Goal: Task Accomplishment & Management: Manage account settings

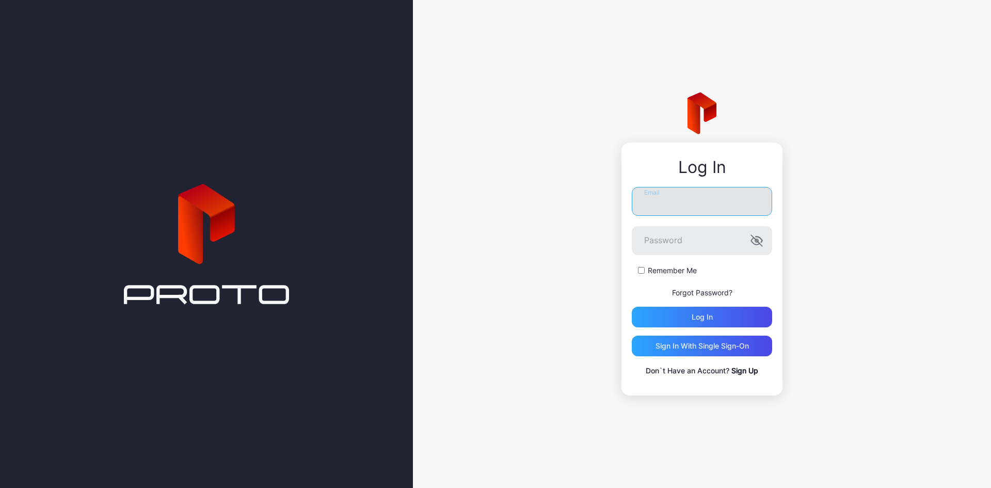
click at [666, 203] on input "Email" at bounding box center [702, 201] width 140 height 29
paste input "**********"
click at [672, 201] on input "**********" at bounding box center [702, 201] width 140 height 29
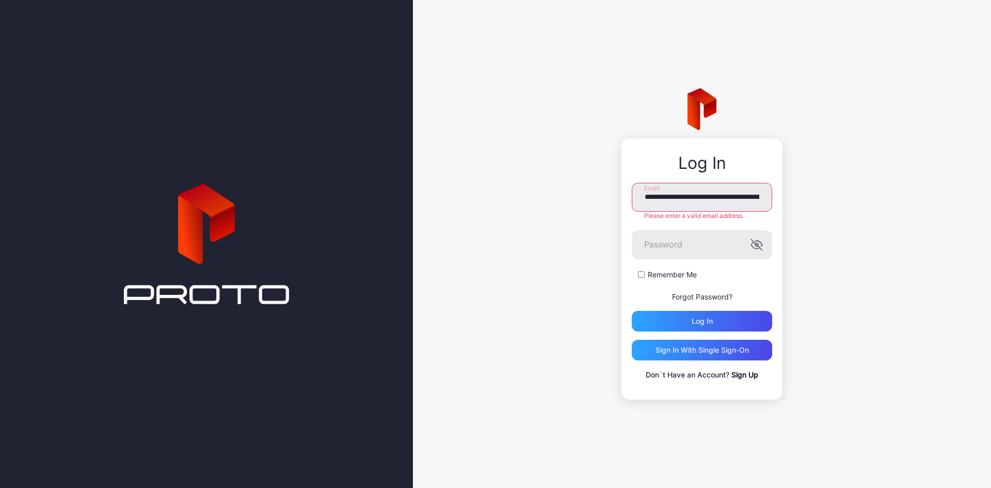
drag, startPoint x: 890, startPoint y: 264, endPoint x: 789, endPoint y: 264, distance: 100.7
click at [890, 264] on div "**********" at bounding box center [702, 244] width 578 height 488
click at [736, 188] on input "**********" at bounding box center [702, 197] width 140 height 29
paste input "email"
type input "**********"
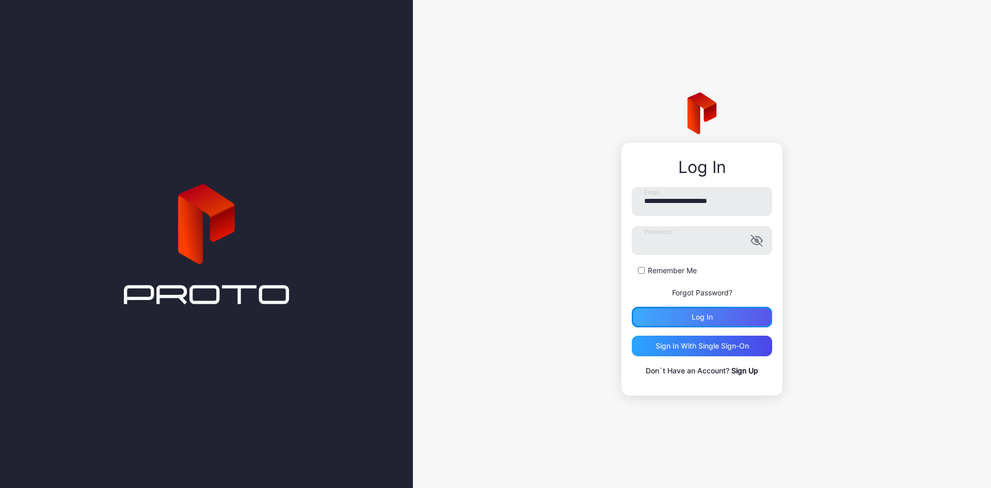
click at [726, 316] on div "Log in" at bounding box center [702, 317] width 140 height 21
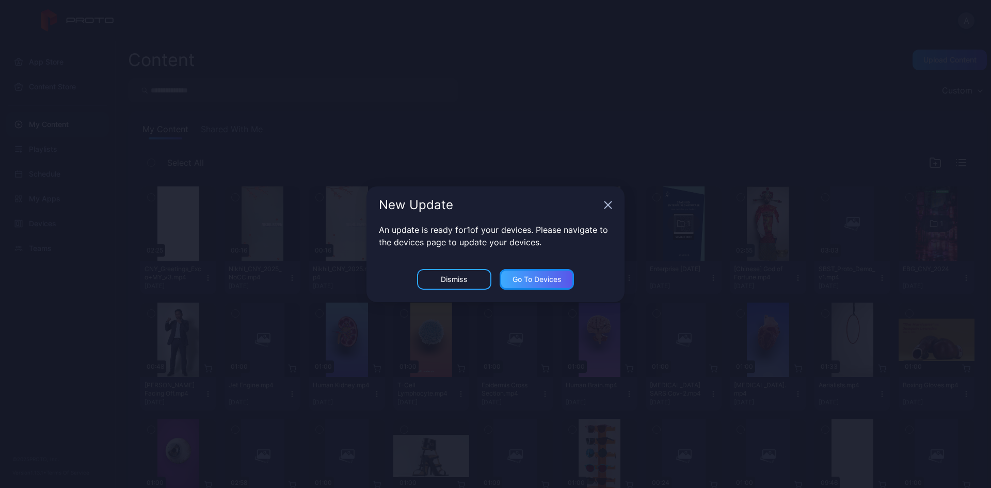
click at [537, 274] on div "Go to devices" at bounding box center [537, 279] width 74 height 21
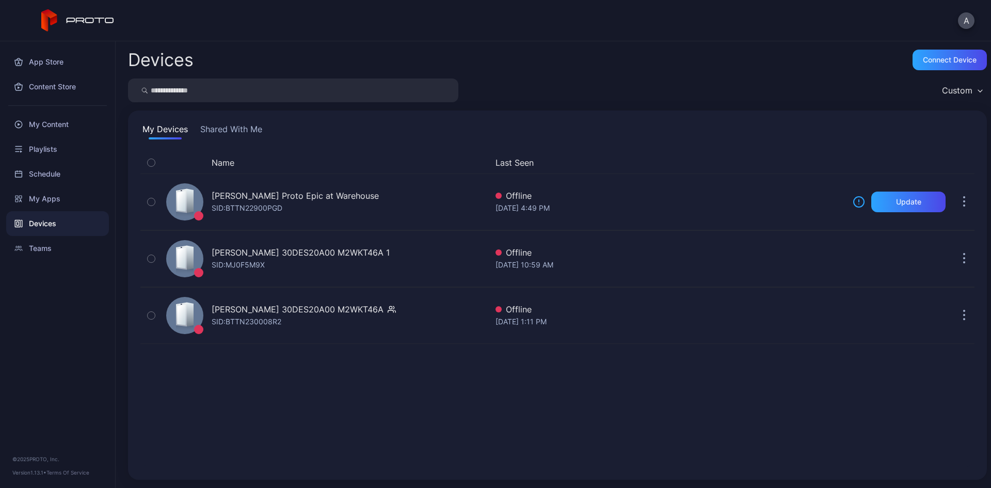
click at [494, 427] on div "Name Last Seen [PERSON_NAME] Proto Epic at Warehouse SID: BTTN22900PGD Offline …" at bounding box center [557, 309] width 834 height 315
click at [508, 427] on div "Name Last Seen [PERSON_NAME] Proto Epic at Warehouse SID: BTTN22900PGD Offline …" at bounding box center [557, 309] width 834 height 315
click at [553, 442] on div "Name Last Seen [PERSON_NAME] Proto Epic at Warehouse SID: BTTN22900PGD Offline …" at bounding box center [557, 309] width 834 height 315
click at [549, 442] on div "Name Last Seen [PERSON_NAME] Proto Epic at Warehouse SID: BTTN22900PGD Offline …" at bounding box center [557, 309] width 834 height 315
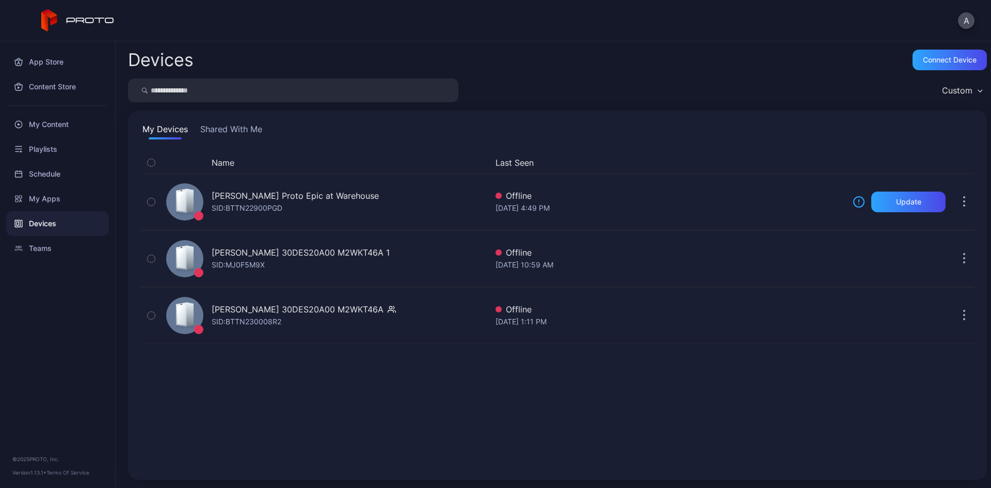
click at [549, 441] on div "Name Last Seen [PERSON_NAME] Proto Epic at Warehouse SID: BTTN22900PGD Offline …" at bounding box center [557, 309] width 834 height 315
click at [49, 128] on div "My Content" at bounding box center [57, 124] width 103 height 25
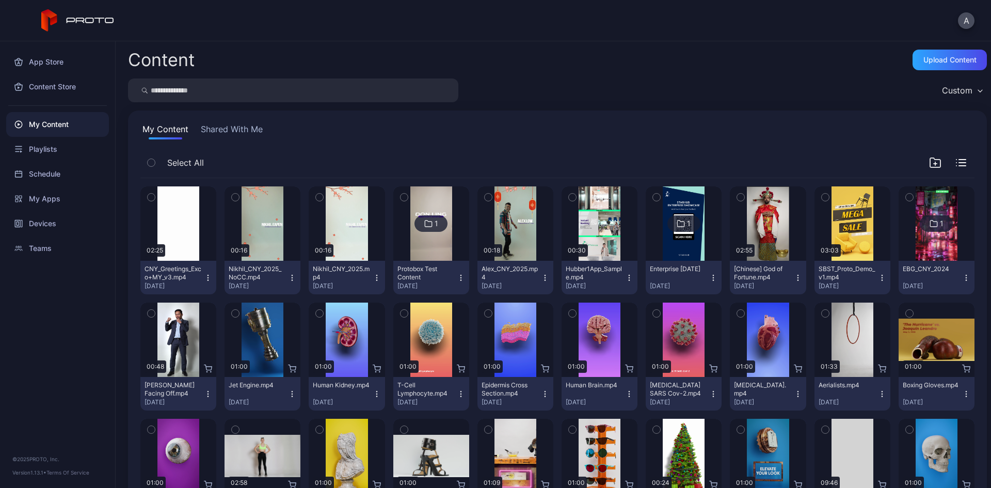
click at [28, 347] on div "App Store Content Store My Content Playlists Schedule My Apps Devices Teams © 2…" at bounding box center [58, 264] width 116 height 447
click at [43, 149] on div "Playlists" at bounding box center [57, 149] width 103 height 25
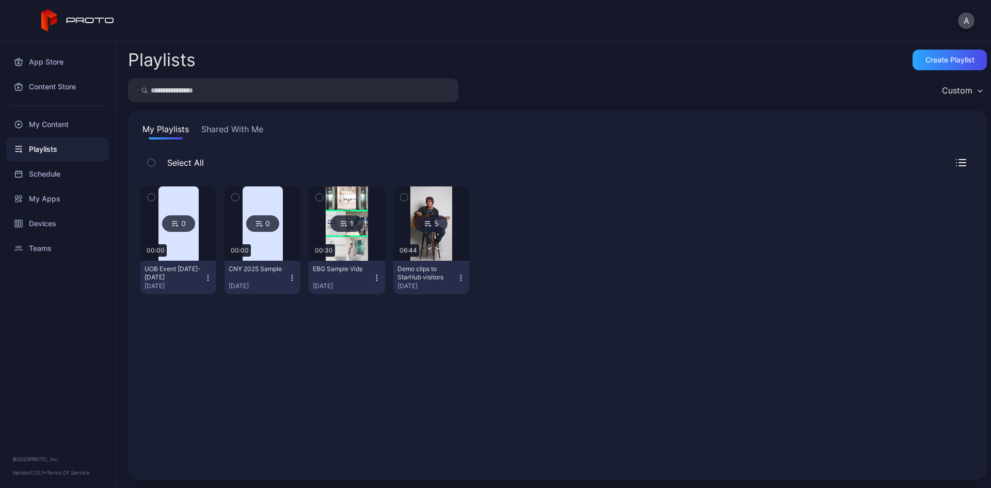
click at [183, 241] on img at bounding box center [178, 223] width 40 height 74
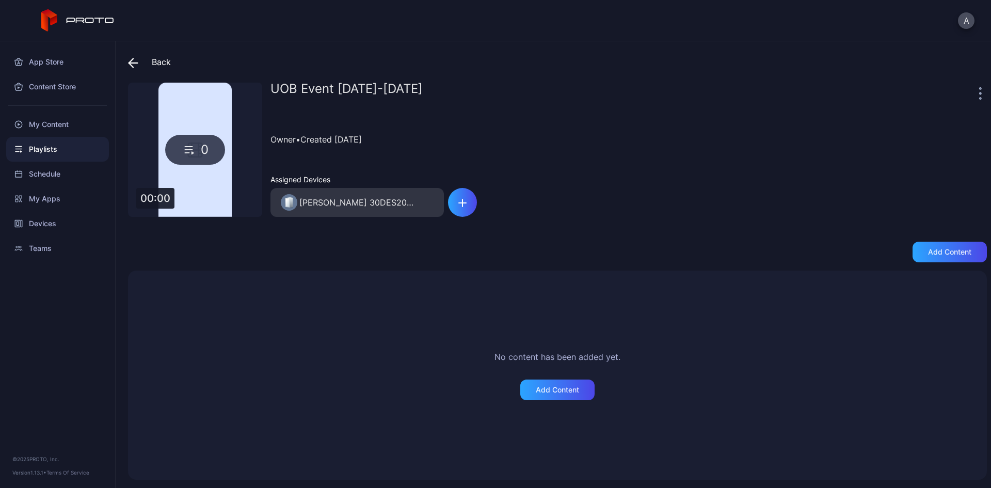
click at [405, 196] on div "[PERSON_NAME] 30DES20A00 M2WKT46A" at bounding box center [357, 202] width 116 height 12
click at [465, 207] on icon "button" at bounding box center [462, 203] width 8 height 8
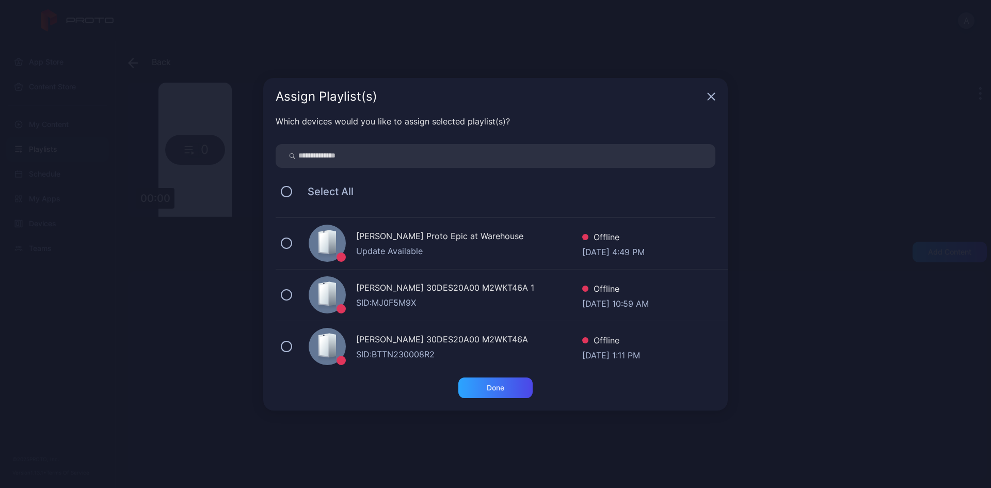
click at [712, 101] on div "Assign Playlist(s)" at bounding box center [495, 96] width 465 height 37
click at [720, 92] on div "Assign Playlist(s)" at bounding box center [495, 96] width 465 height 37
click at [708, 92] on icon "button" at bounding box center [711, 96] width 8 height 8
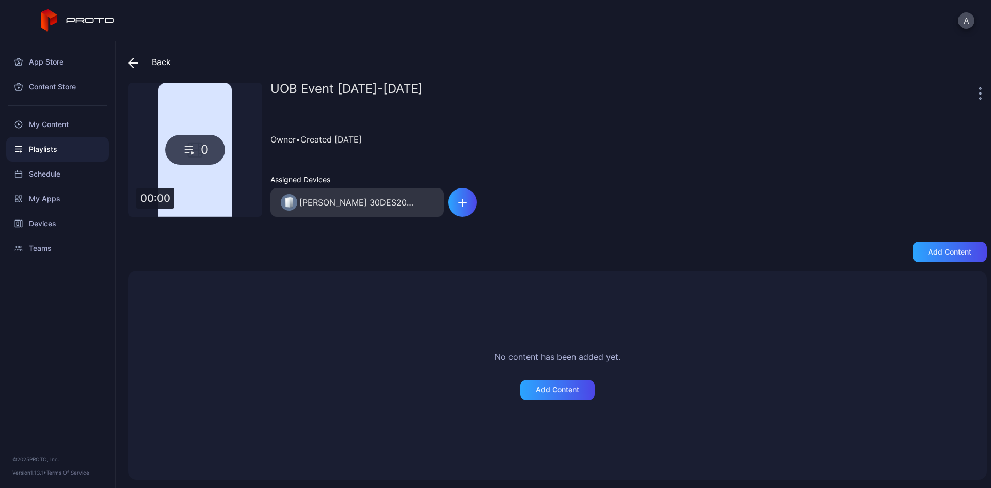
click at [775, 410] on div "No content has been added yet. Add Content" at bounding box center [557, 375] width 834 height 184
click at [134, 63] on icon at bounding box center [133, 63] width 9 height 0
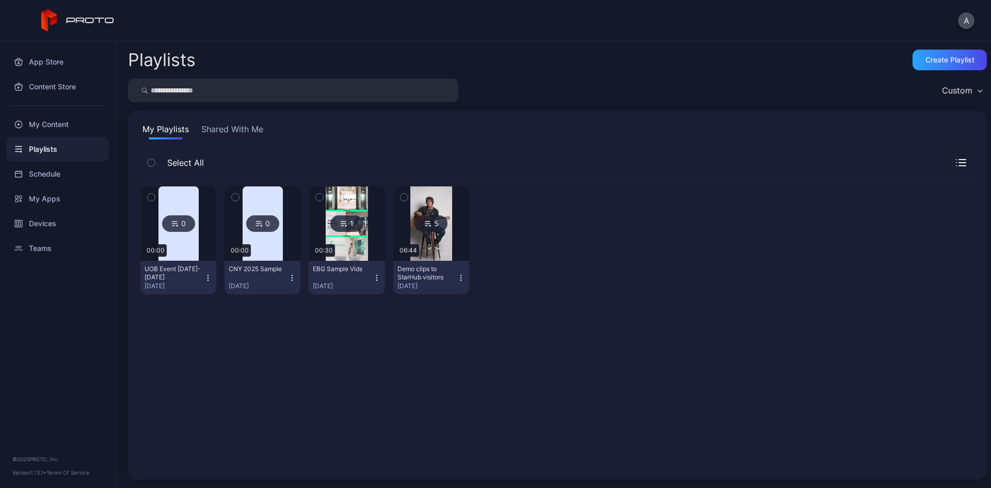
click at [371, 405] on div "0 00:00 UOB Event [DATE]-3 Oct [DATE], 2025 0 00:00 CNY 2025 Sample [DATE] 1 00…" at bounding box center [557, 322] width 834 height 289
click at [257, 442] on div "0 00:00 UOB Event [DATE]-3 Oct [DATE], 2025 0 00:00 CNY 2025 Sample [DATE] 1 00…" at bounding box center [557, 322] width 834 height 289
click at [65, 125] on div "My Content" at bounding box center [57, 124] width 103 height 25
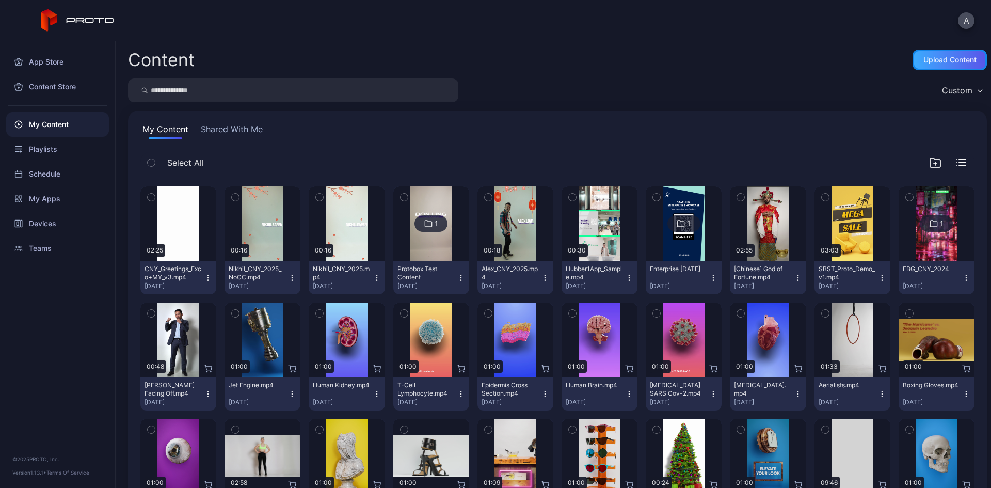
click at [939, 60] on div "Upload Content" at bounding box center [950, 60] width 53 height 8
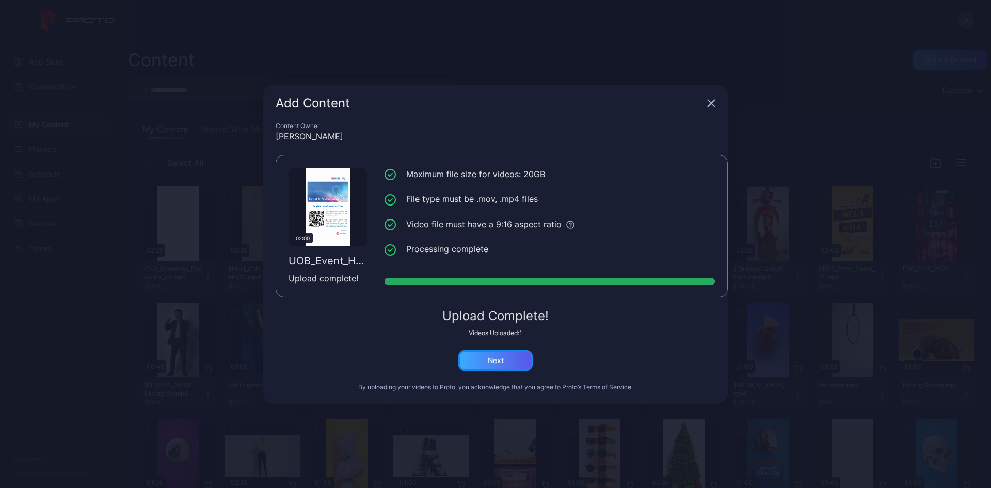
click at [495, 360] on div "Next" at bounding box center [496, 360] width 16 height 8
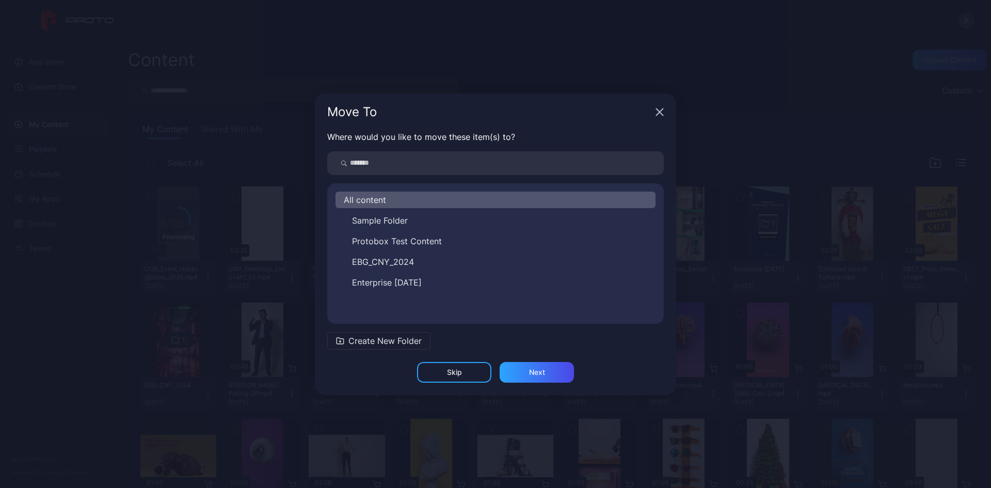
click at [416, 200] on div "All content" at bounding box center [496, 200] width 320 height 17
click at [552, 375] on div "Next" at bounding box center [537, 372] width 74 height 21
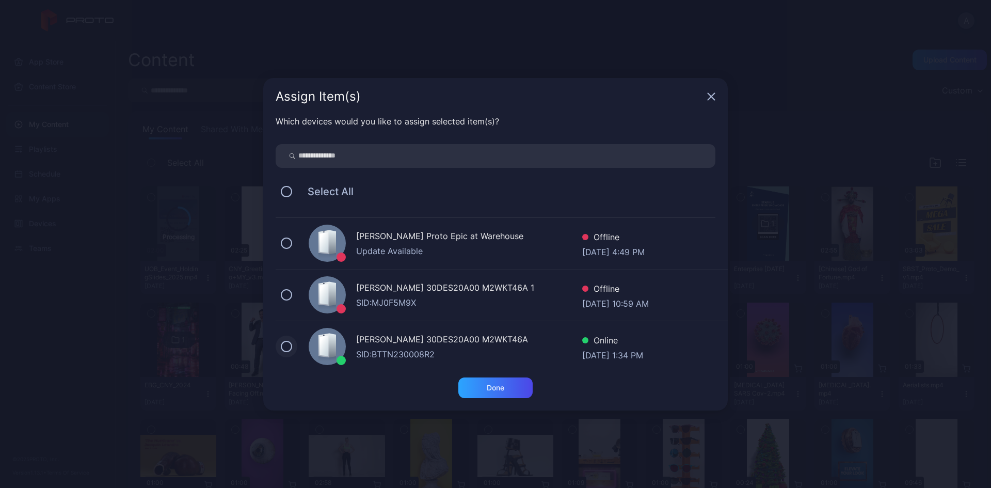
click at [286, 347] on button at bounding box center [286, 346] width 11 height 11
click at [509, 392] on div "Done" at bounding box center [495, 387] width 74 height 21
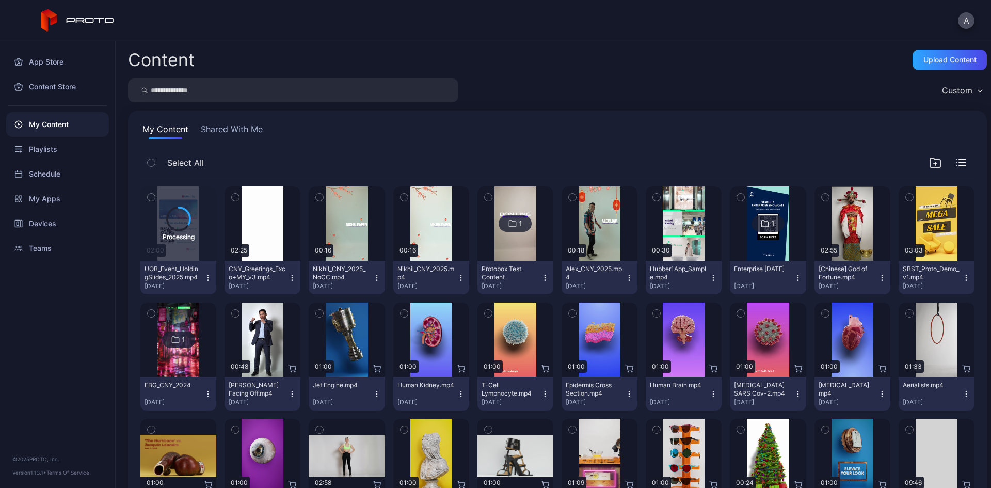
click at [208, 278] on icon "button" at bounding box center [208, 277] width 1 height 1
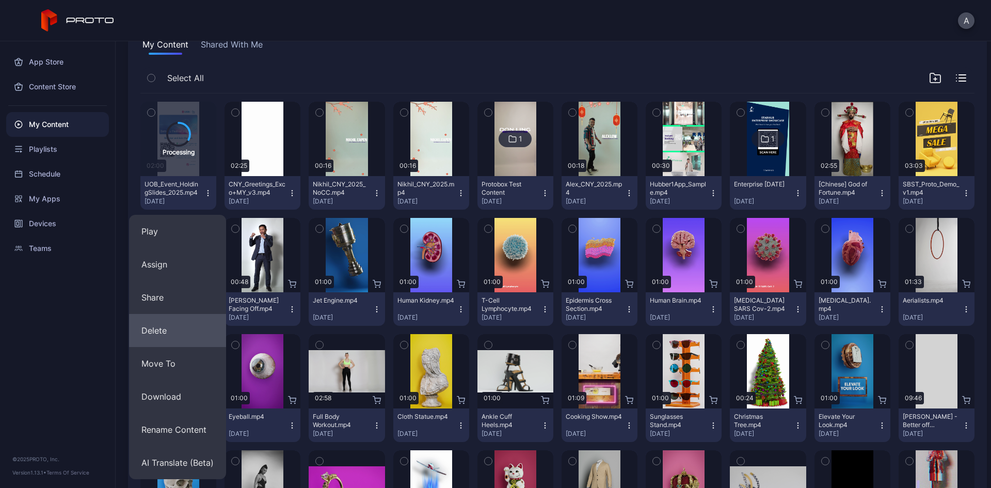
scroll to position [103, 0]
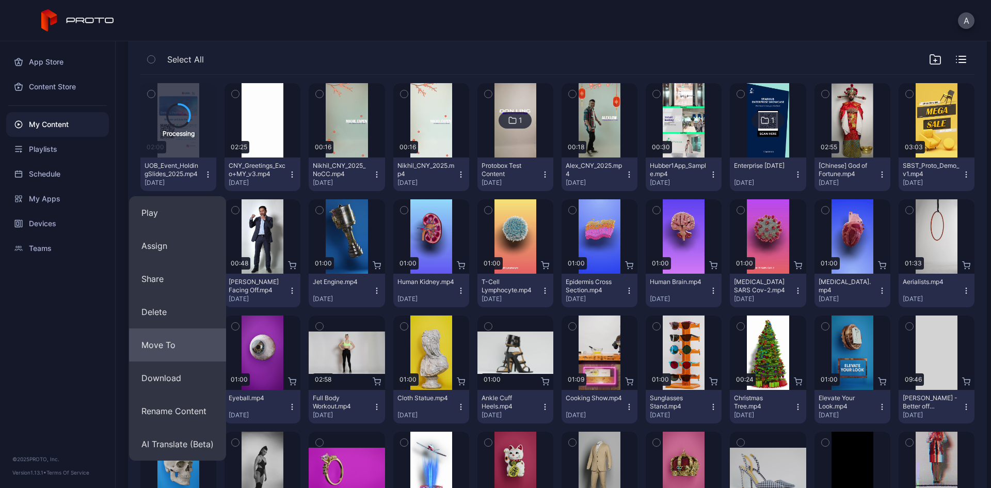
click at [180, 340] on button "Move To" at bounding box center [177, 344] width 97 height 33
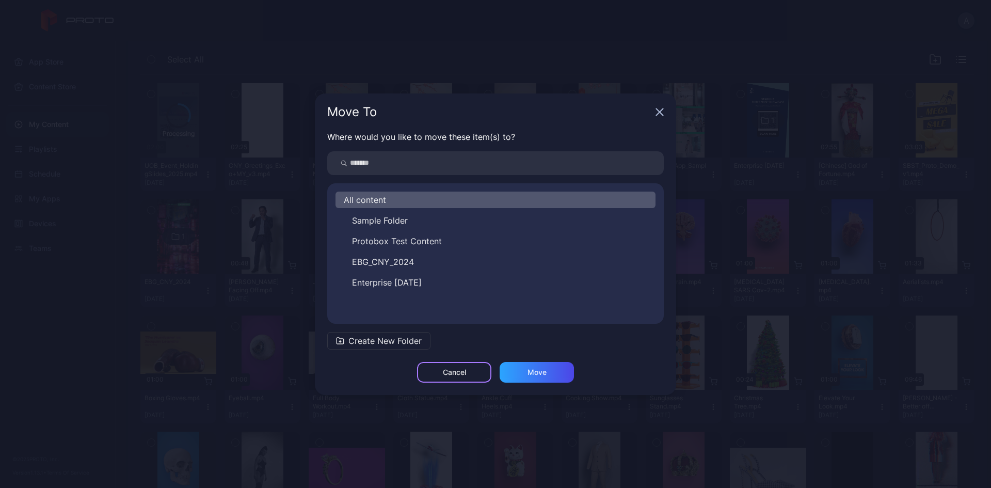
click at [458, 377] on div "Cancel" at bounding box center [454, 372] width 74 height 21
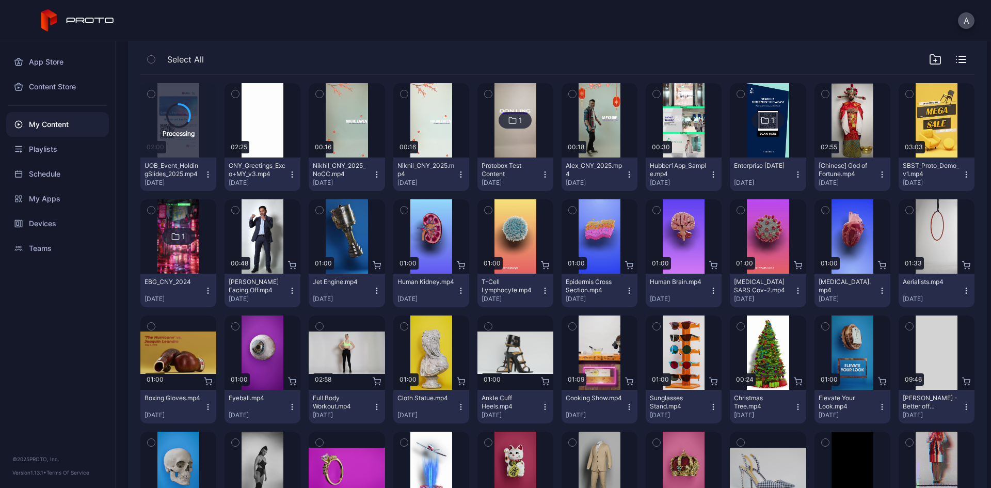
click at [50, 365] on div "App Store Content Store My Content Playlists Schedule My Apps Devices Teams © 2…" at bounding box center [58, 264] width 116 height 447
click at [54, 154] on div "Playlists" at bounding box center [57, 149] width 103 height 25
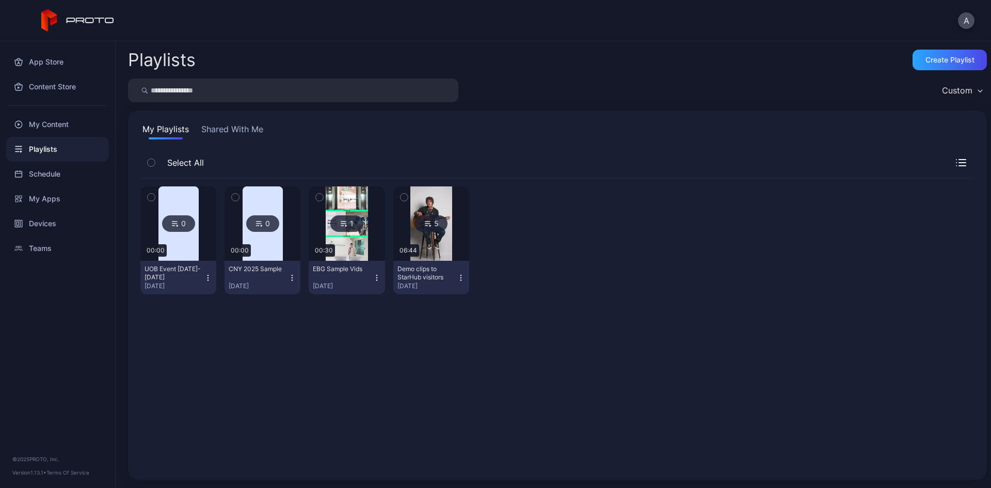
click at [186, 204] on img at bounding box center [178, 223] width 40 height 74
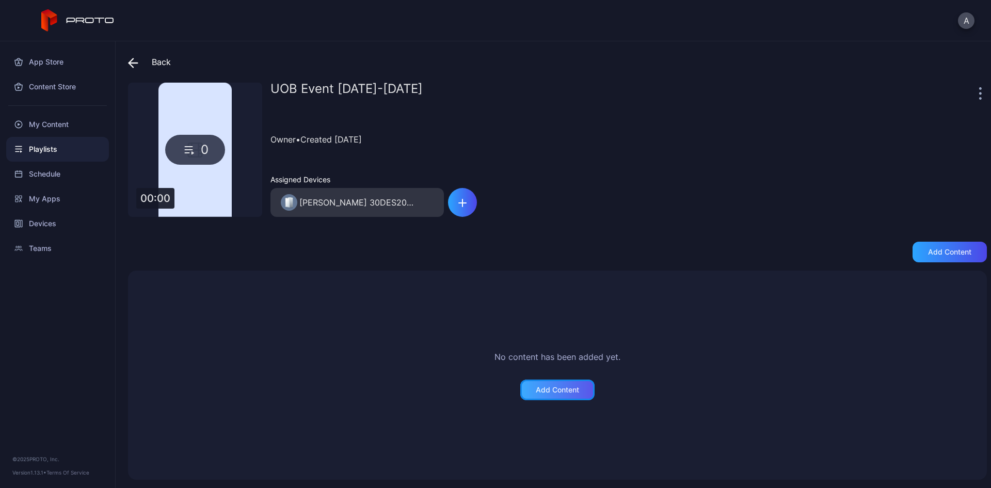
click at [553, 389] on div "Add Content" at bounding box center [557, 390] width 43 height 8
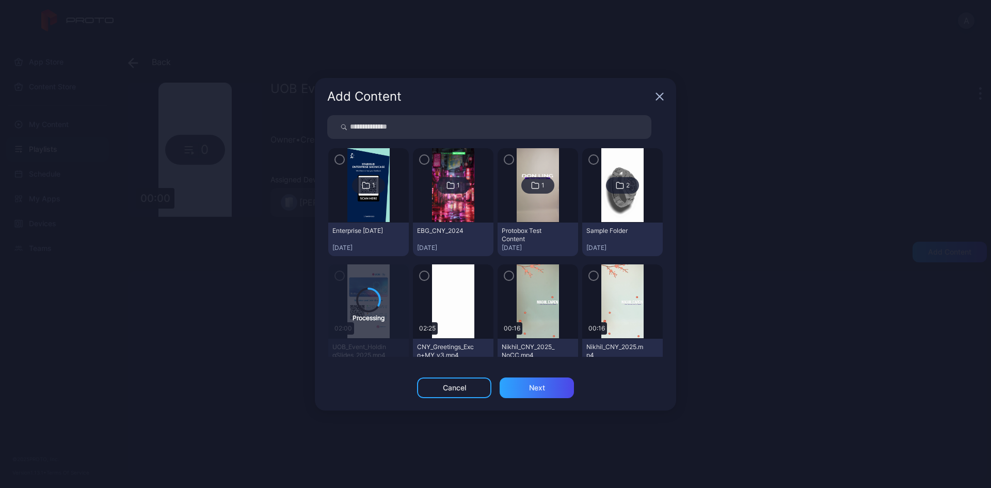
click at [662, 99] on icon "button" at bounding box center [660, 96] width 7 height 7
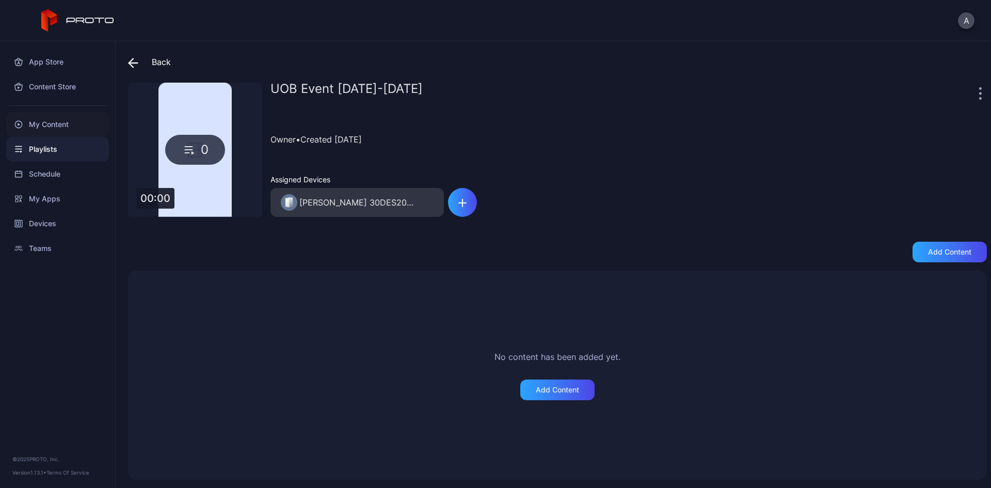
click at [65, 121] on div "My Content" at bounding box center [57, 124] width 103 height 25
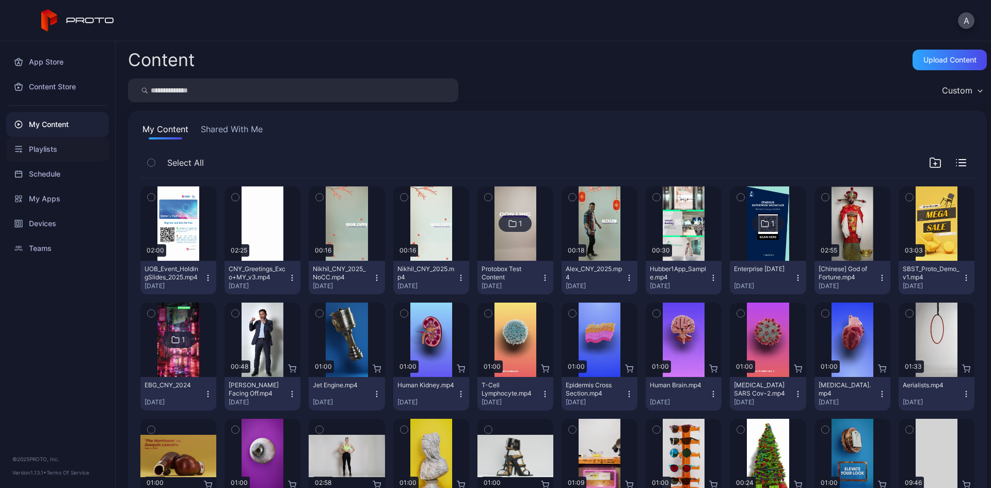
click at [58, 155] on div "Playlists" at bounding box center [57, 149] width 103 height 25
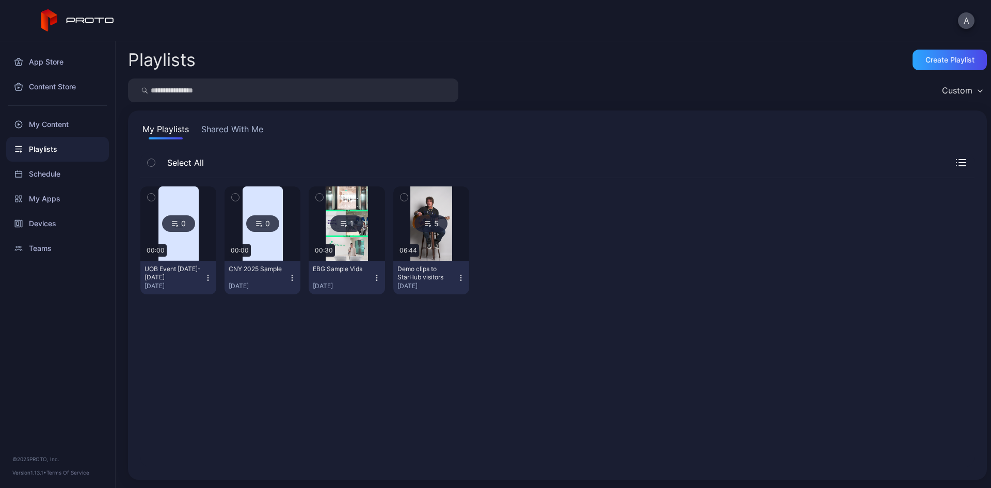
click at [195, 212] on img at bounding box center [178, 223] width 40 height 74
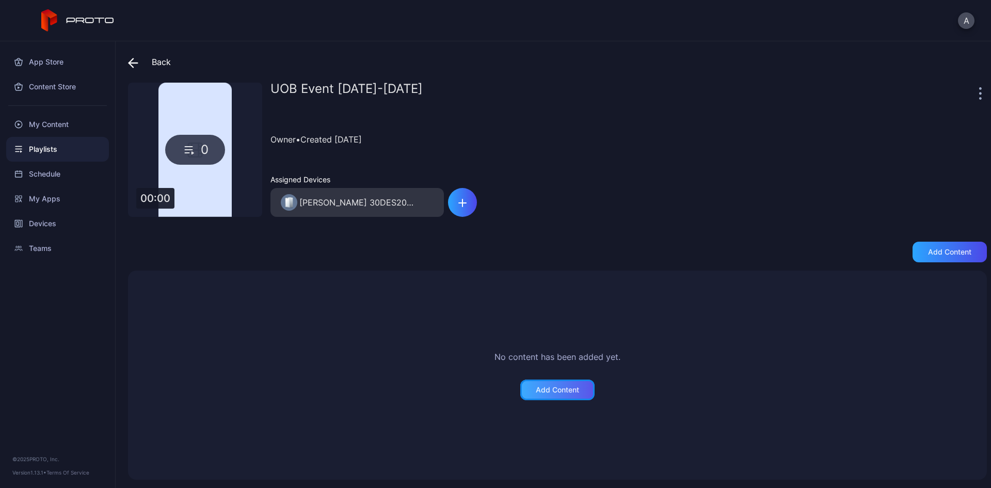
click at [546, 387] on div "Add Content" at bounding box center [557, 390] width 43 height 8
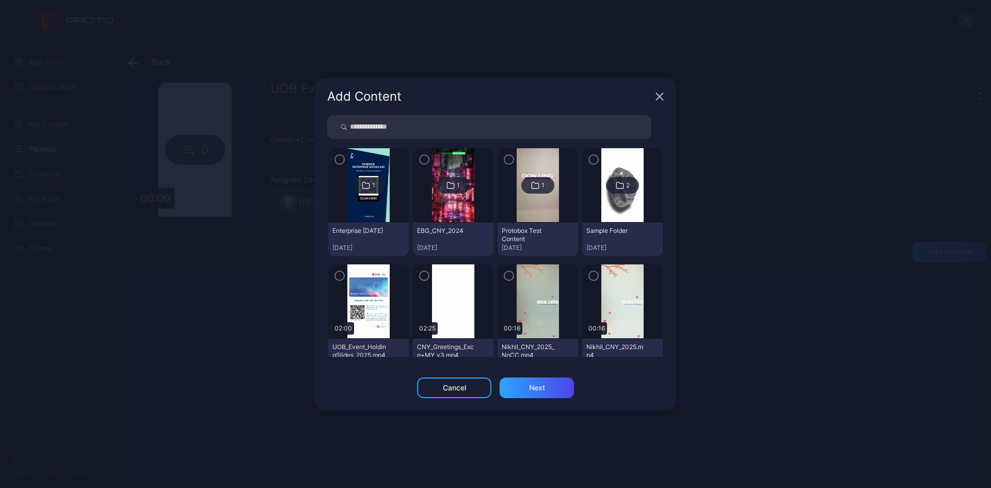
click at [341, 278] on icon "button" at bounding box center [340, 275] width 8 height 11
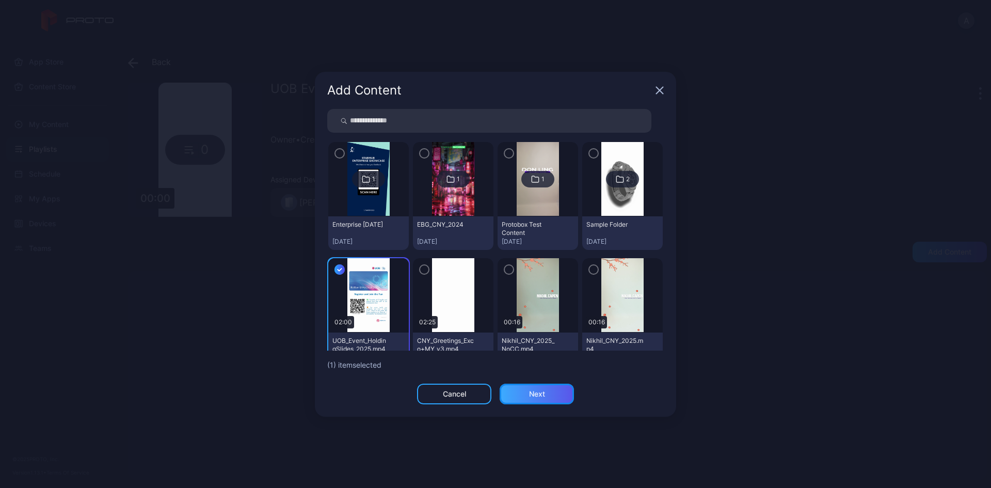
click at [562, 399] on div "Next" at bounding box center [537, 394] width 74 height 21
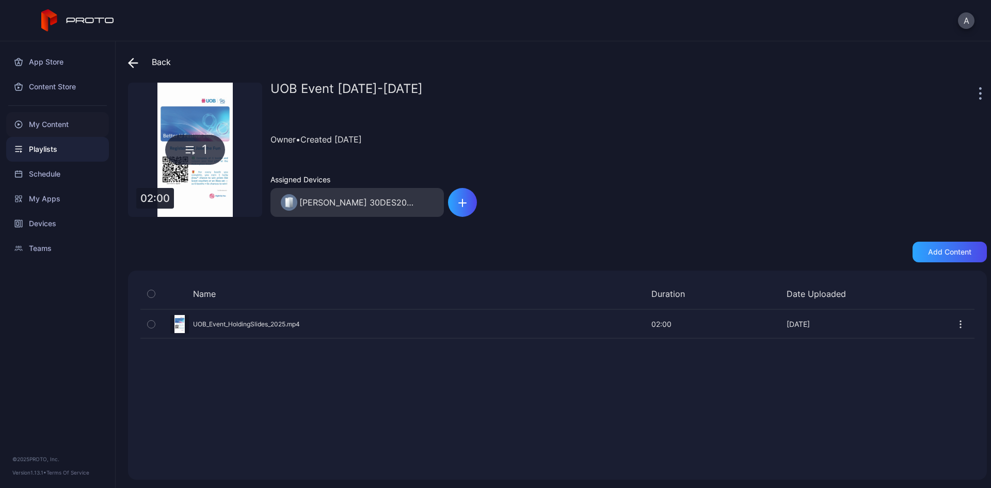
click at [52, 122] on div "My Content" at bounding box center [57, 124] width 103 height 25
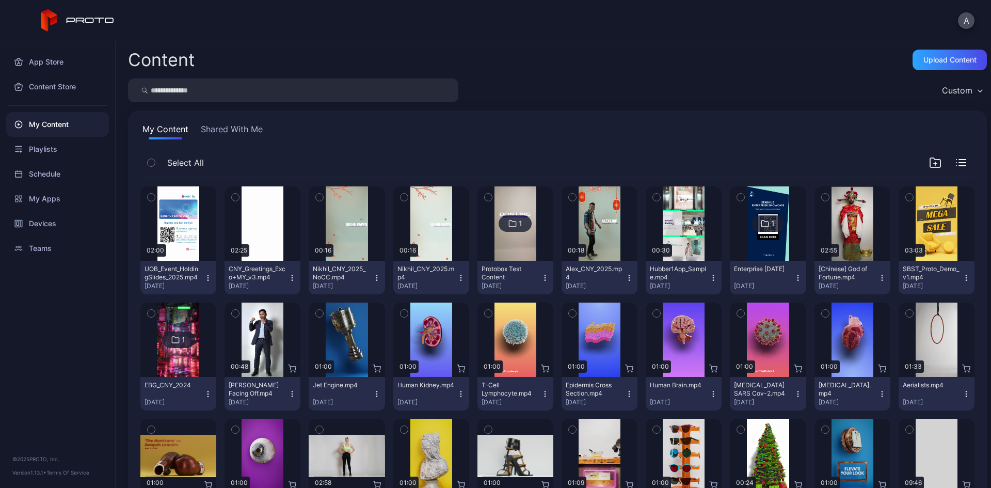
click at [206, 279] on icon "button" at bounding box center [208, 278] width 8 height 8
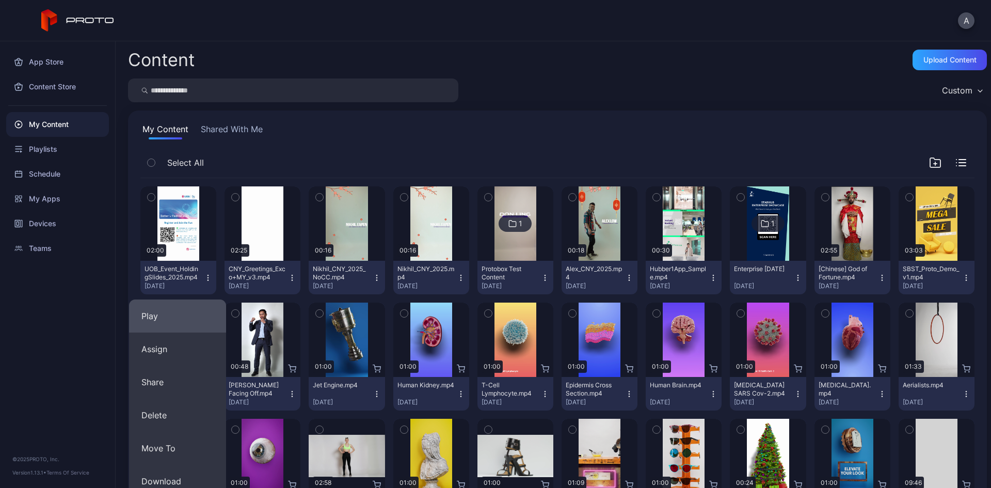
click at [162, 317] on button "Play" at bounding box center [177, 315] width 97 height 33
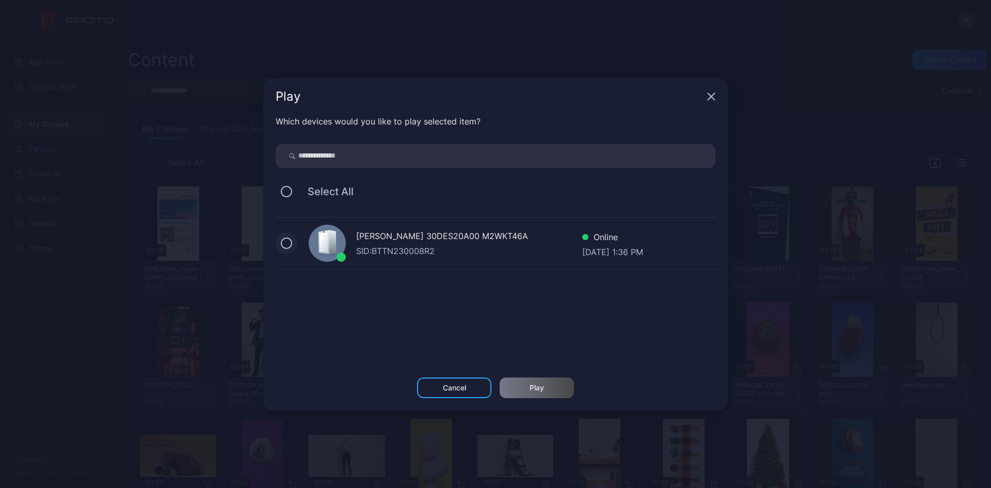
click at [282, 244] on button at bounding box center [286, 242] width 11 height 11
click at [557, 386] on div "Play" at bounding box center [537, 387] width 74 height 21
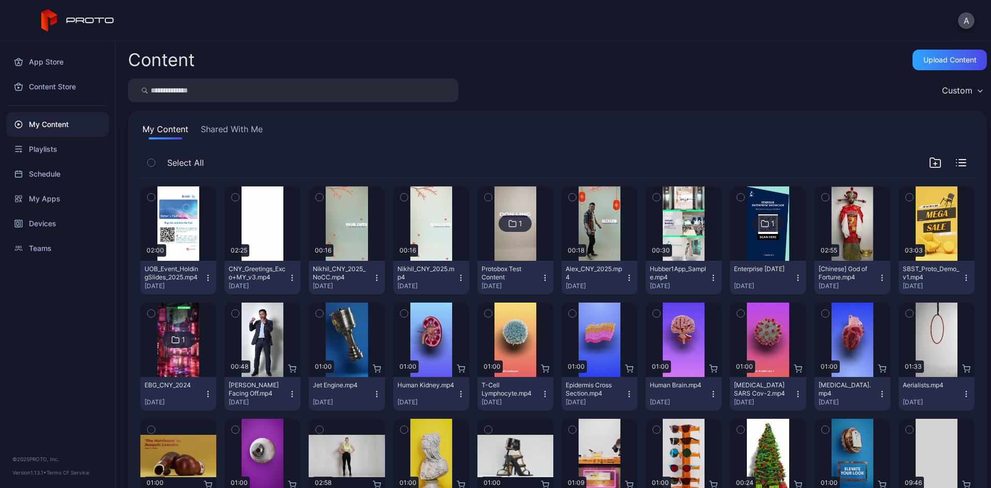
click at [209, 278] on icon "button" at bounding box center [208, 278] width 8 height 8
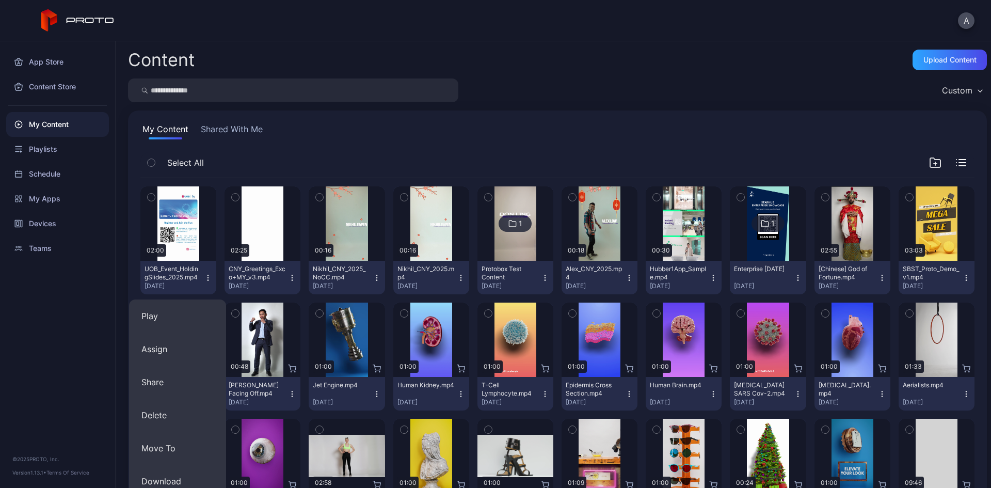
click at [688, 72] on div "Content Upload Content Custom My Content Shared With Me Select All Preview 02:0…" at bounding box center [554, 264] width 876 height 447
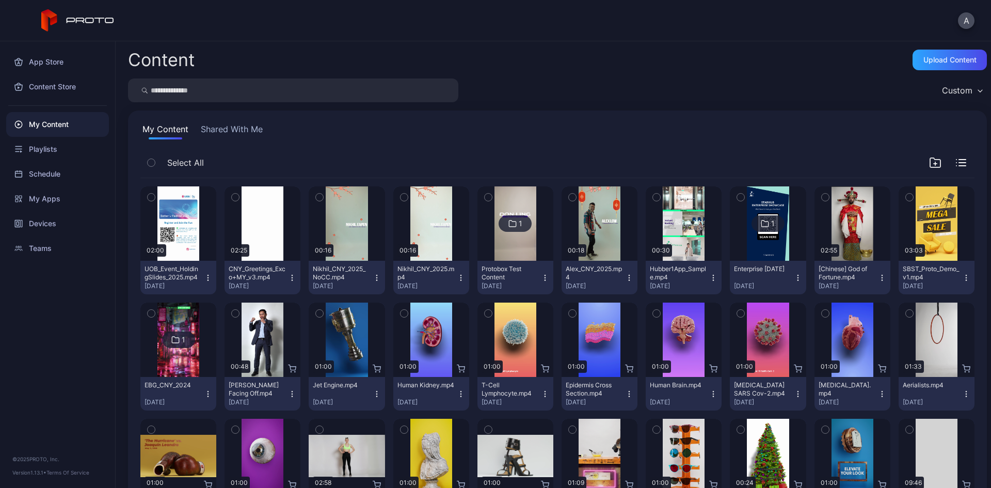
click at [549, 51] on div "Content Upload Content" at bounding box center [557, 60] width 859 height 21
click at [34, 154] on div "Playlists" at bounding box center [57, 149] width 103 height 25
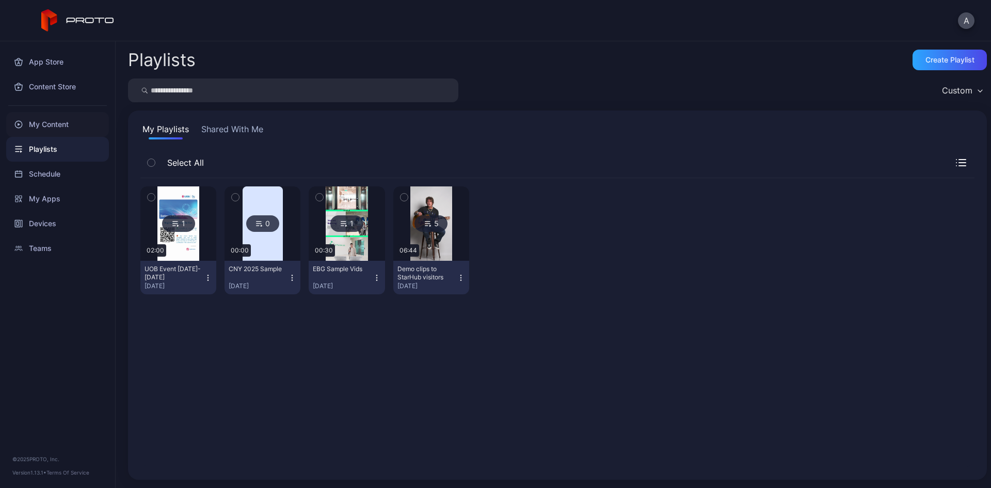
click at [55, 120] on div "My Content" at bounding box center [57, 124] width 103 height 25
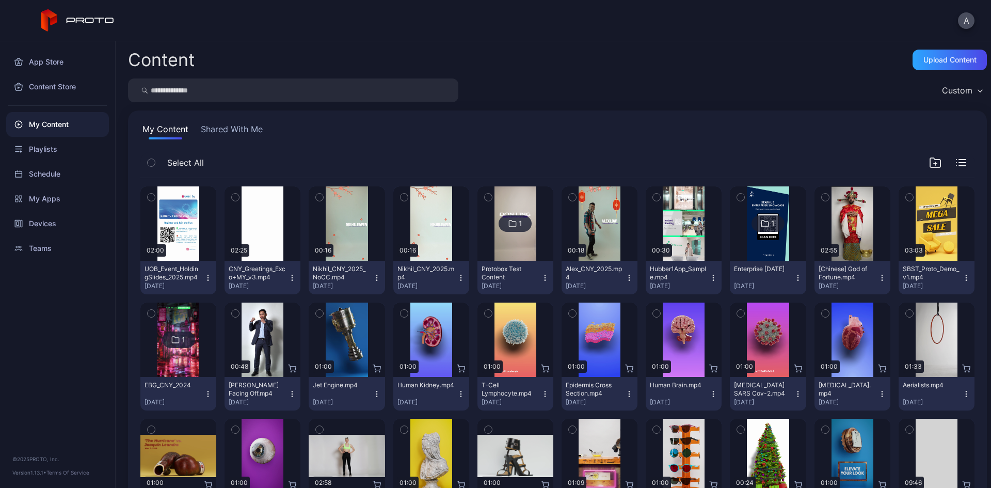
click at [149, 197] on icon "button" at bounding box center [151, 197] width 7 height 11
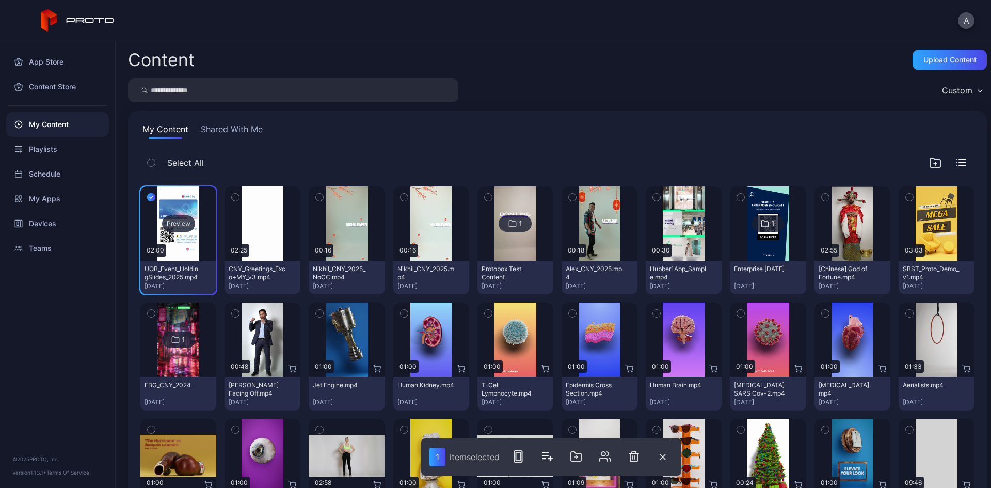
drag, startPoint x: 186, startPoint y: 199, endPoint x: 171, endPoint y: 216, distance: 23.4
click at [171, 216] on div "Preview" at bounding box center [178, 223] width 33 height 17
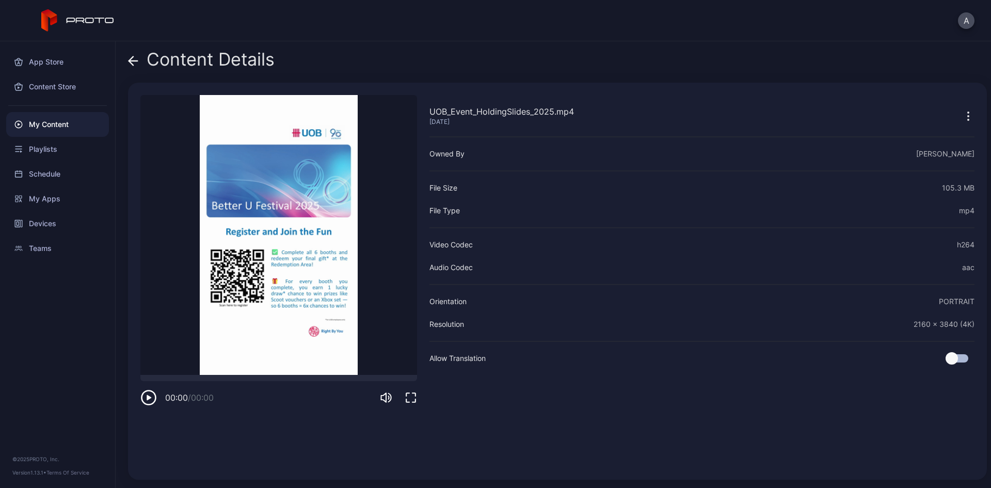
click at [132, 65] on icon at bounding box center [133, 61] width 10 height 10
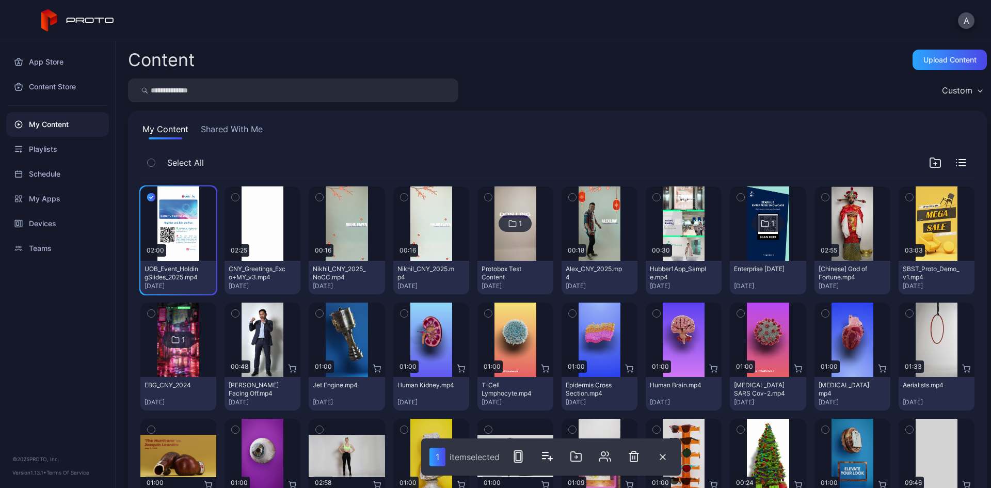
click at [51, 330] on div "App Store Content Store My Content Playlists Schedule My Apps Devices Teams © 2…" at bounding box center [58, 264] width 116 height 447
click at [47, 152] on div "Playlists" at bounding box center [57, 149] width 103 height 25
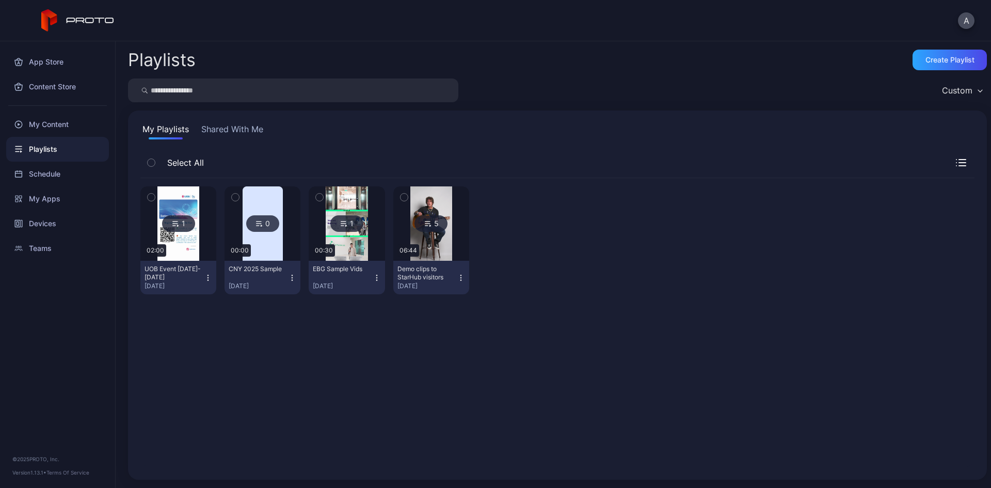
click at [188, 242] on img at bounding box center [178, 223] width 42 height 74
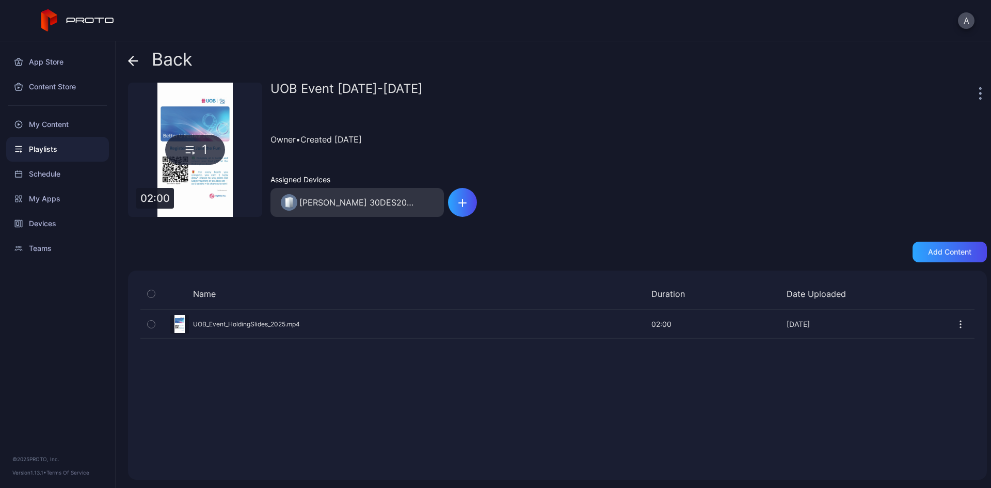
click at [956, 328] on icon "button" at bounding box center [961, 324] width 10 height 10
drag, startPoint x: 380, startPoint y: 408, endPoint x: 358, endPoint y: 385, distance: 32.1
click at [382, 408] on div "Name Duration Date Uploaded Preview UOB_Event_HoldingSlides_2025.mp4 02:00 02:0…" at bounding box center [557, 375] width 859 height 209
click at [152, 326] on icon "button" at bounding box center [151, 324] width 7 height 11
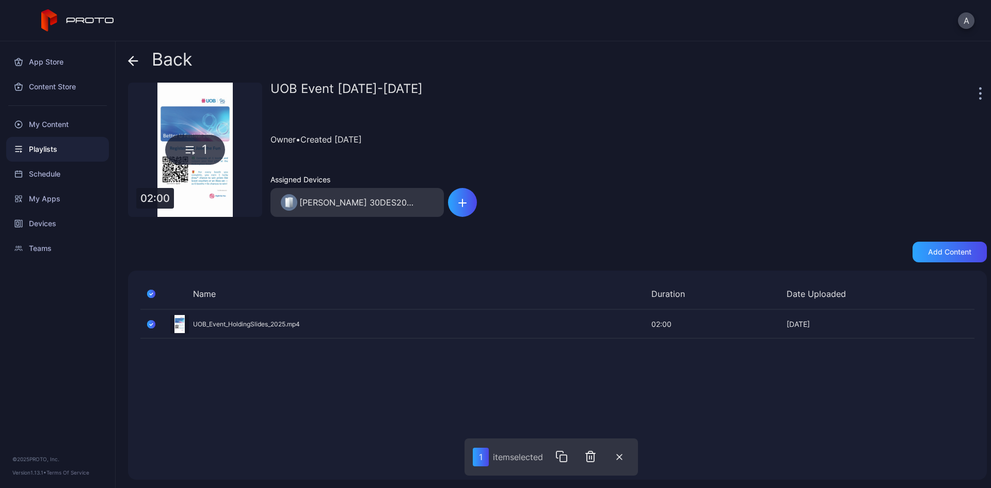
click at [812, 323] on div "Preview" at bounding box center [557, 323] width 834 height 27
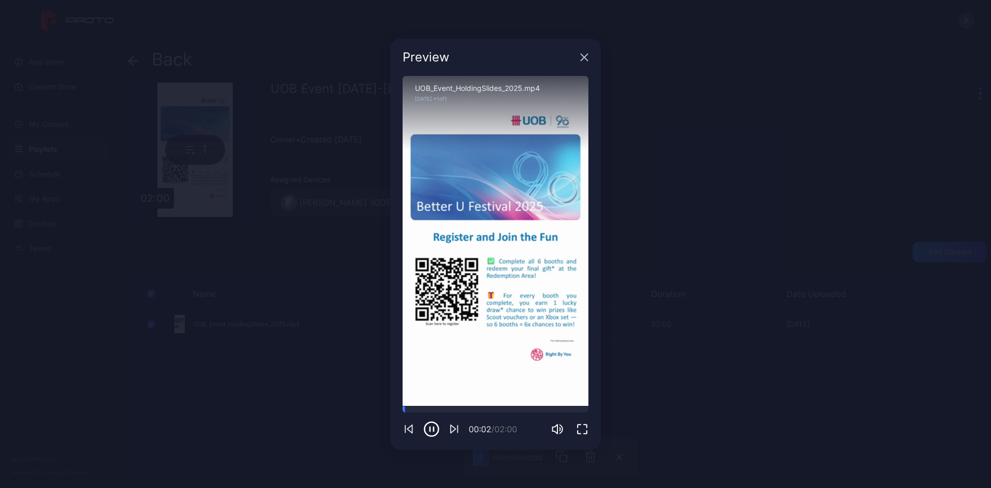
click at [581, 55] on icon "button" at bounding box center [584, 57] width 7 height 7
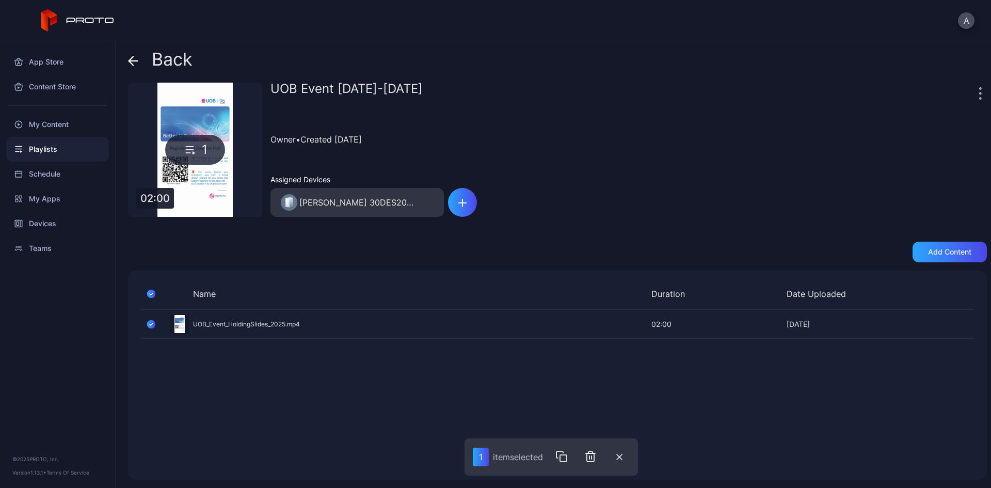
click at [289, 445] on div "Name Duration Date Uploaded Preview UOB_Event_HoldingSlides_2025.mp4 02:00 02:0…" at bounding box center [557, 375] width 859 height 209
click at [53, 119] on div "My Content" at bounding box center [57, 124] width 103 height 25
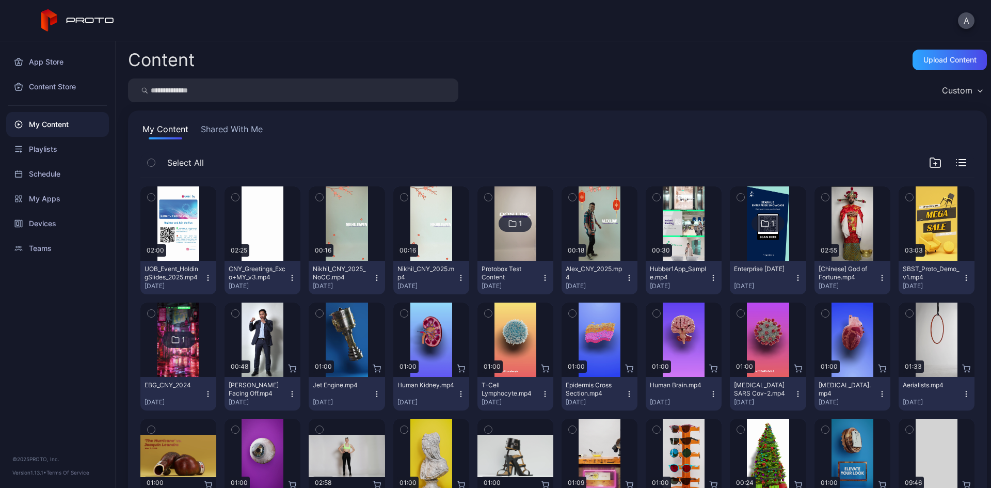
click at [151, 196] on icon "button" at bounding box center [151, 197] width 7 height 11
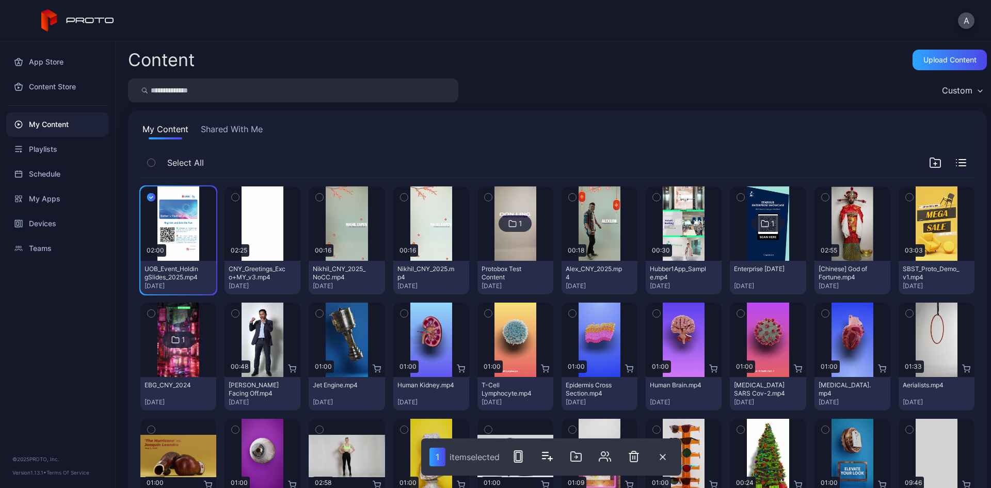
drag, startPoint x: 170, startPoint y: 198, endPoint x: 485, endPoint y: 72, distance: 339.2
click at [485, 72] on div "Content Upload Content Custom My Content Shared With Me Select All Preview 02:0…" at bounding box center [554, 264] width 876 height 447
click at [153, 203] on button "button" at bounding box center [151, 197] width 22 height 22
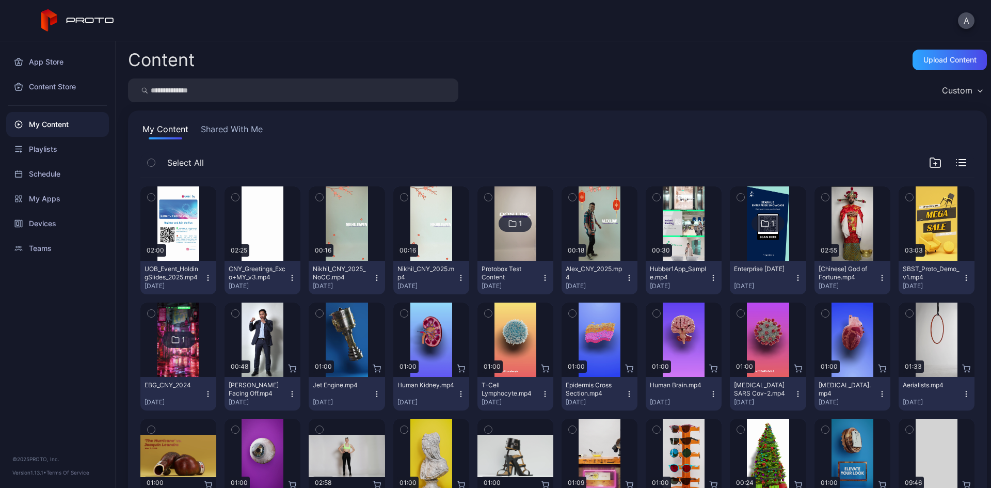
click at [208, 277] on icon "button" at bounding box center [208, 277] width 1 height 1
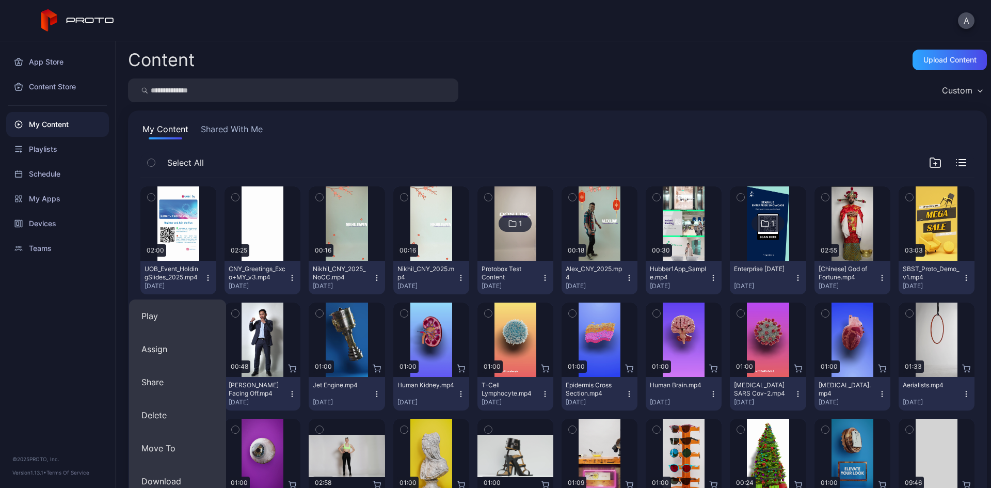
click at [703, 61] on div "Content Upload Content" at bounding box center [557, 60] width 859 height 21
